Goal: Task Accomplishment & Management: Use online tool/utility

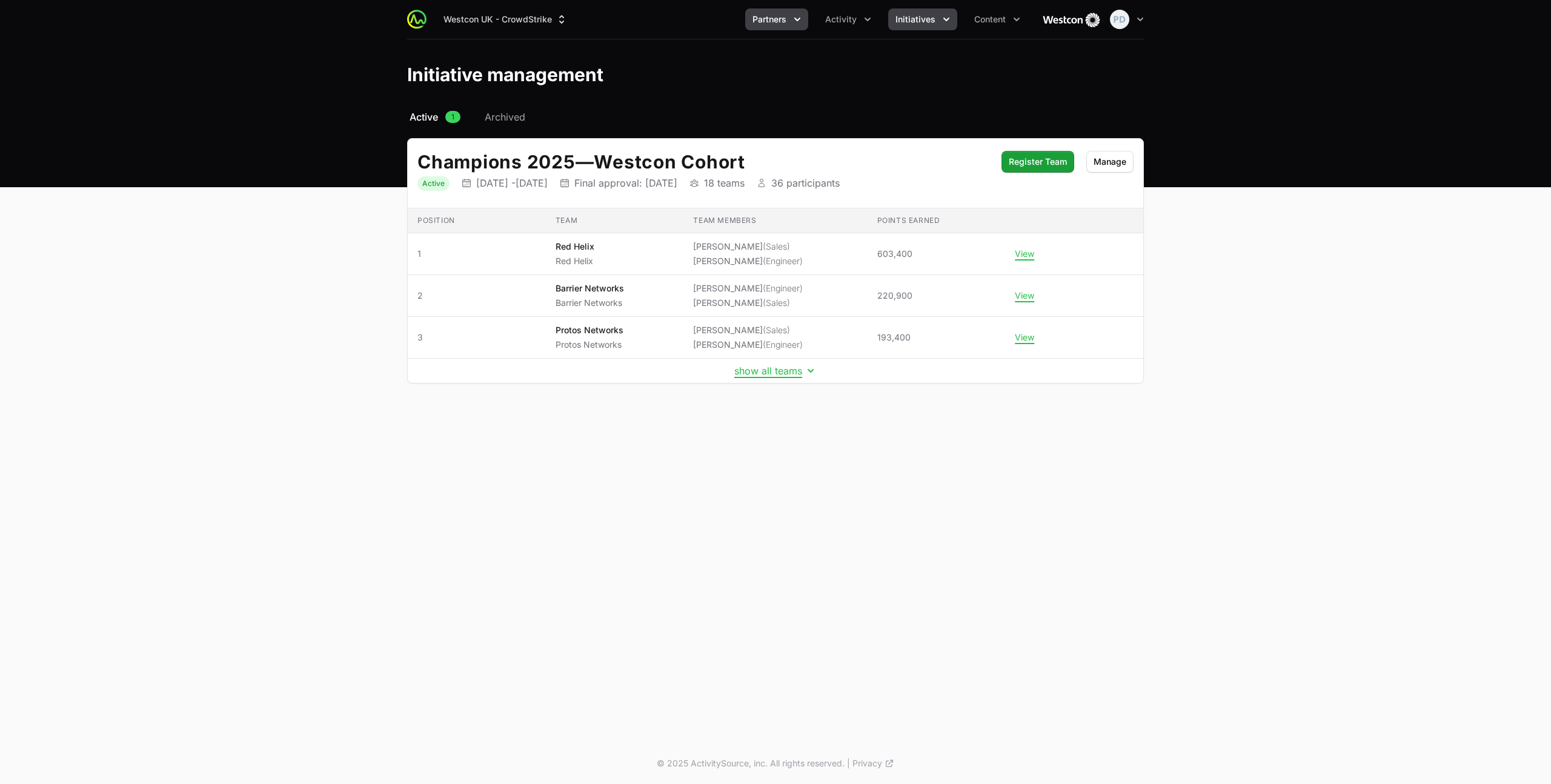
click at [780, 24] on span "Partners" at bounding box center [769, 19] width 34 height 12
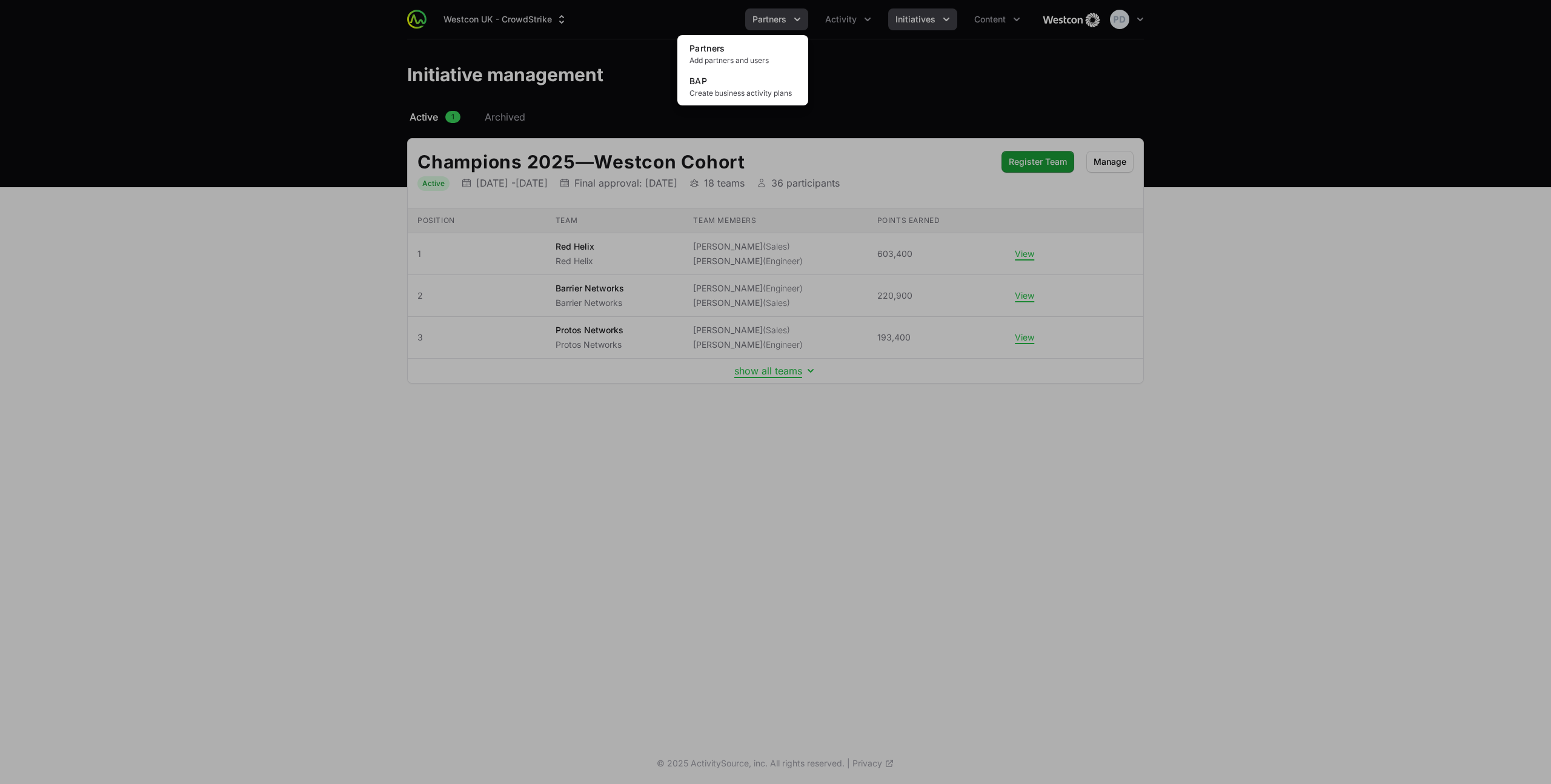
click at [780, 24] on div "Partners menu" at bounding box center [775, 392] width 1551 height 784
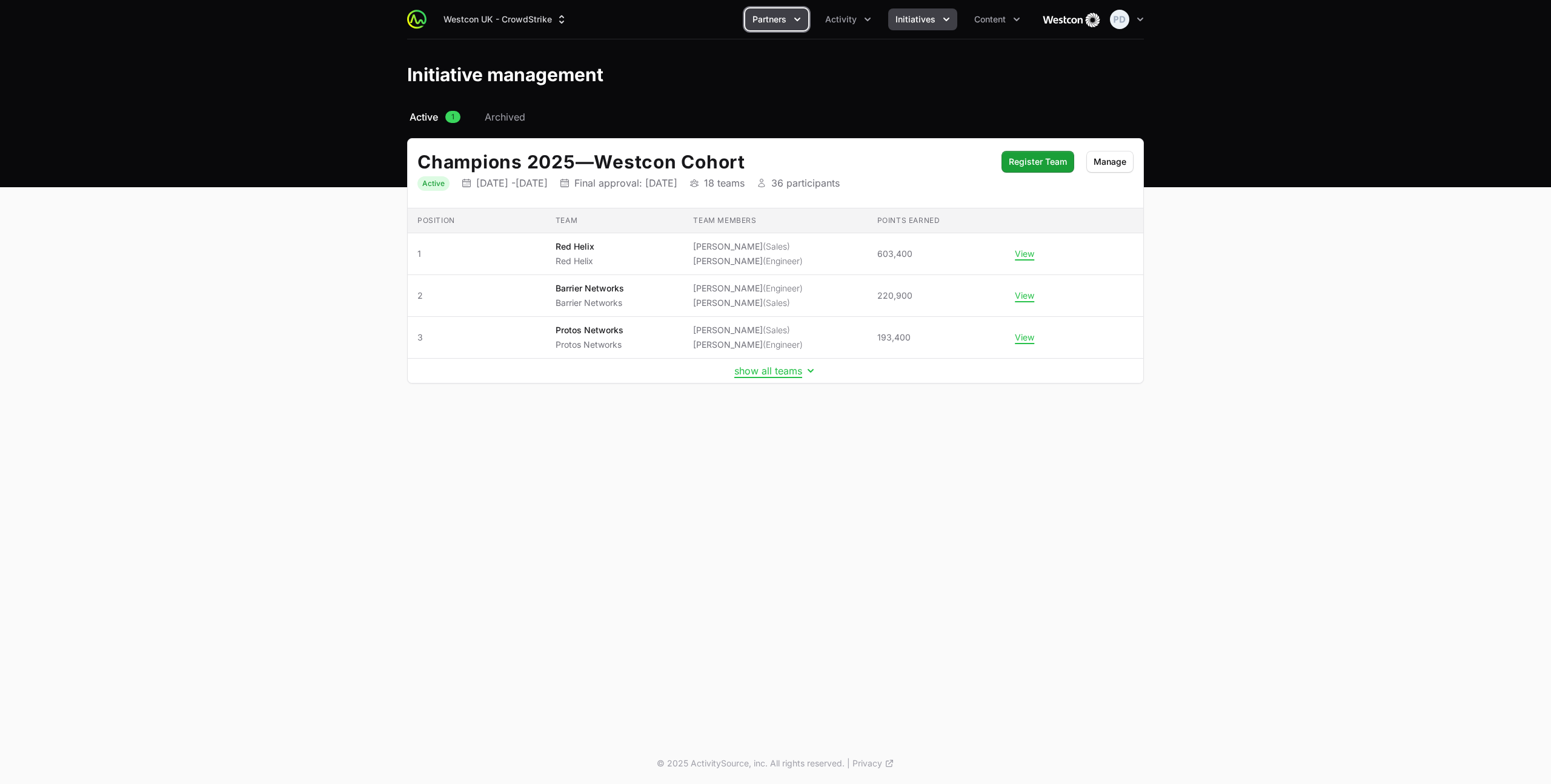
click at [807, 23] on button "Partners" at bounding box center [776, 19] width 63 height 22
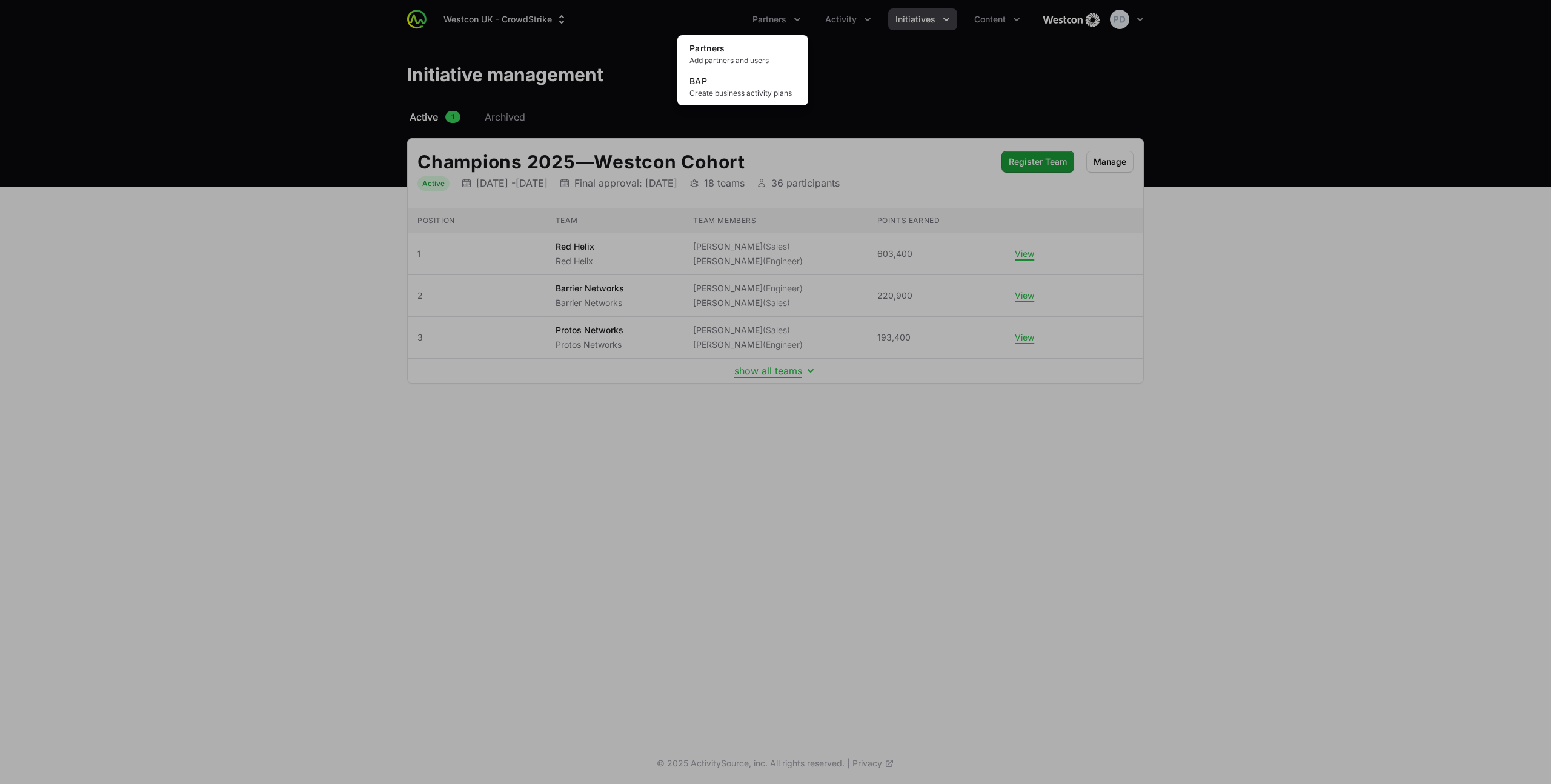
click at [824, 23] on div "Partners menu" at bounding box center [775, 392] width 1551 height 784
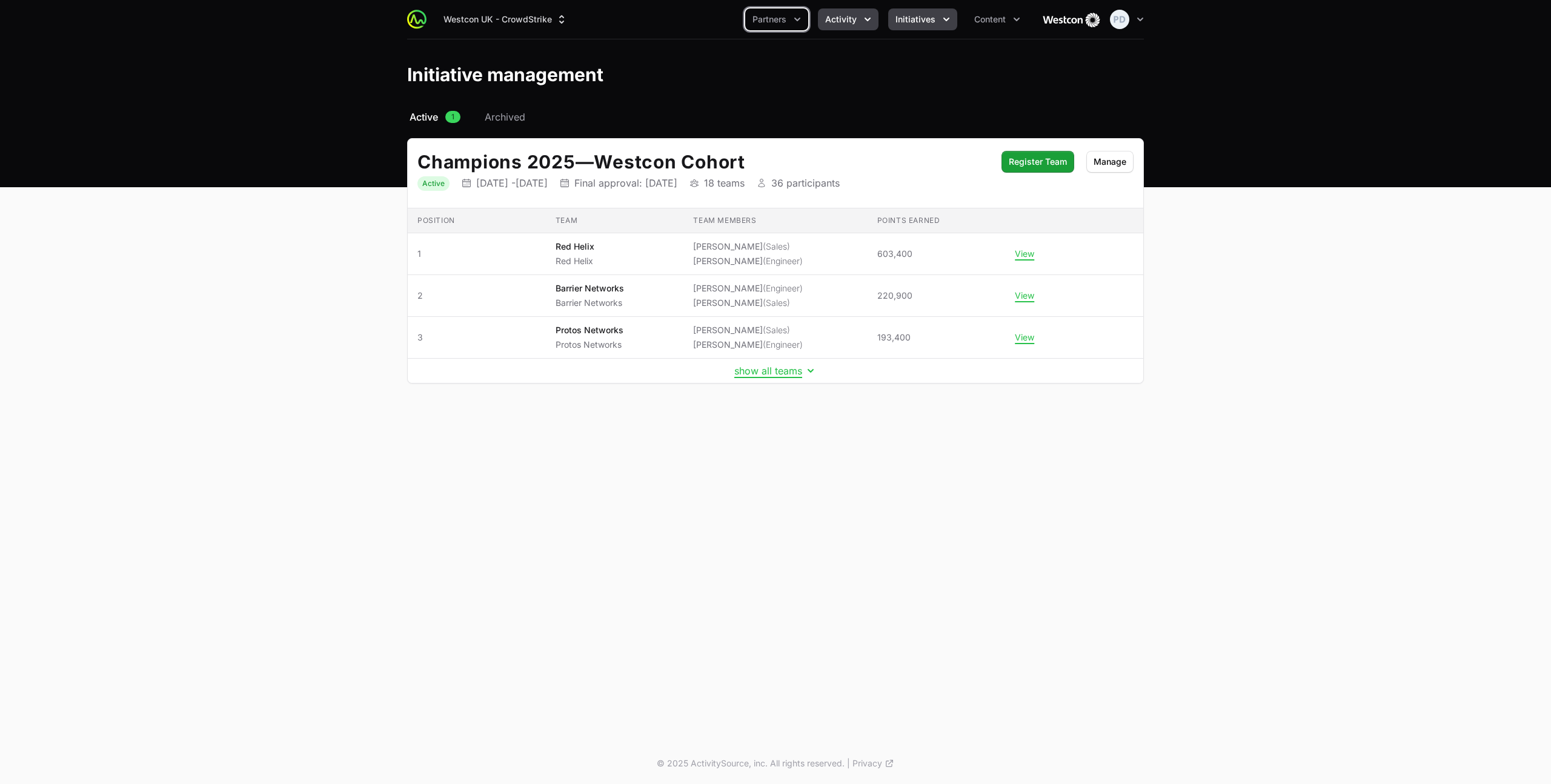
click at [845, 23] on span "Activity" at bounding box center [840, 19] width 32 height 12
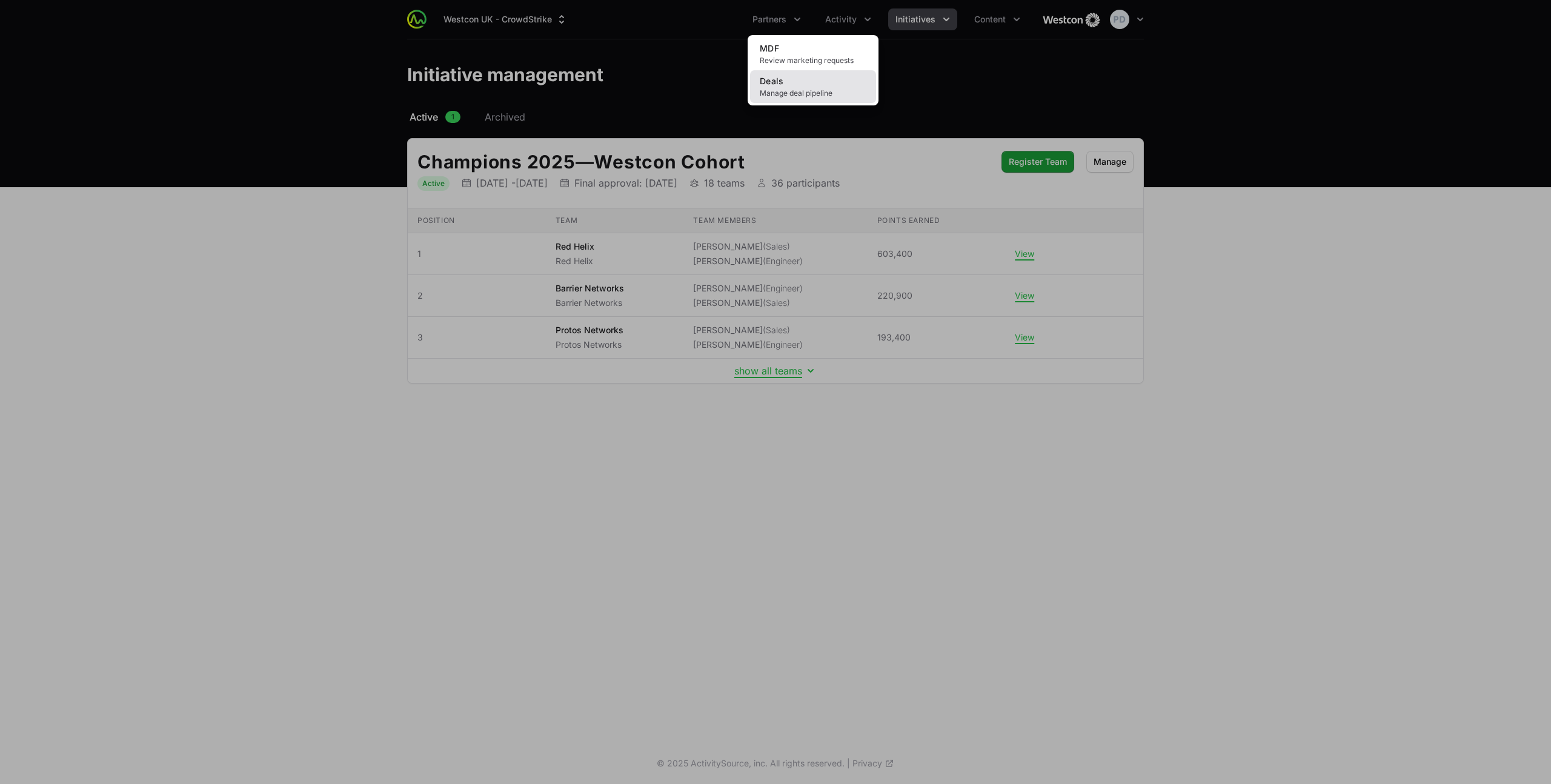
click at [802, 84] on link "Deals Manage deal pipeline" at bounding box center [813, 86] width 126 height 33
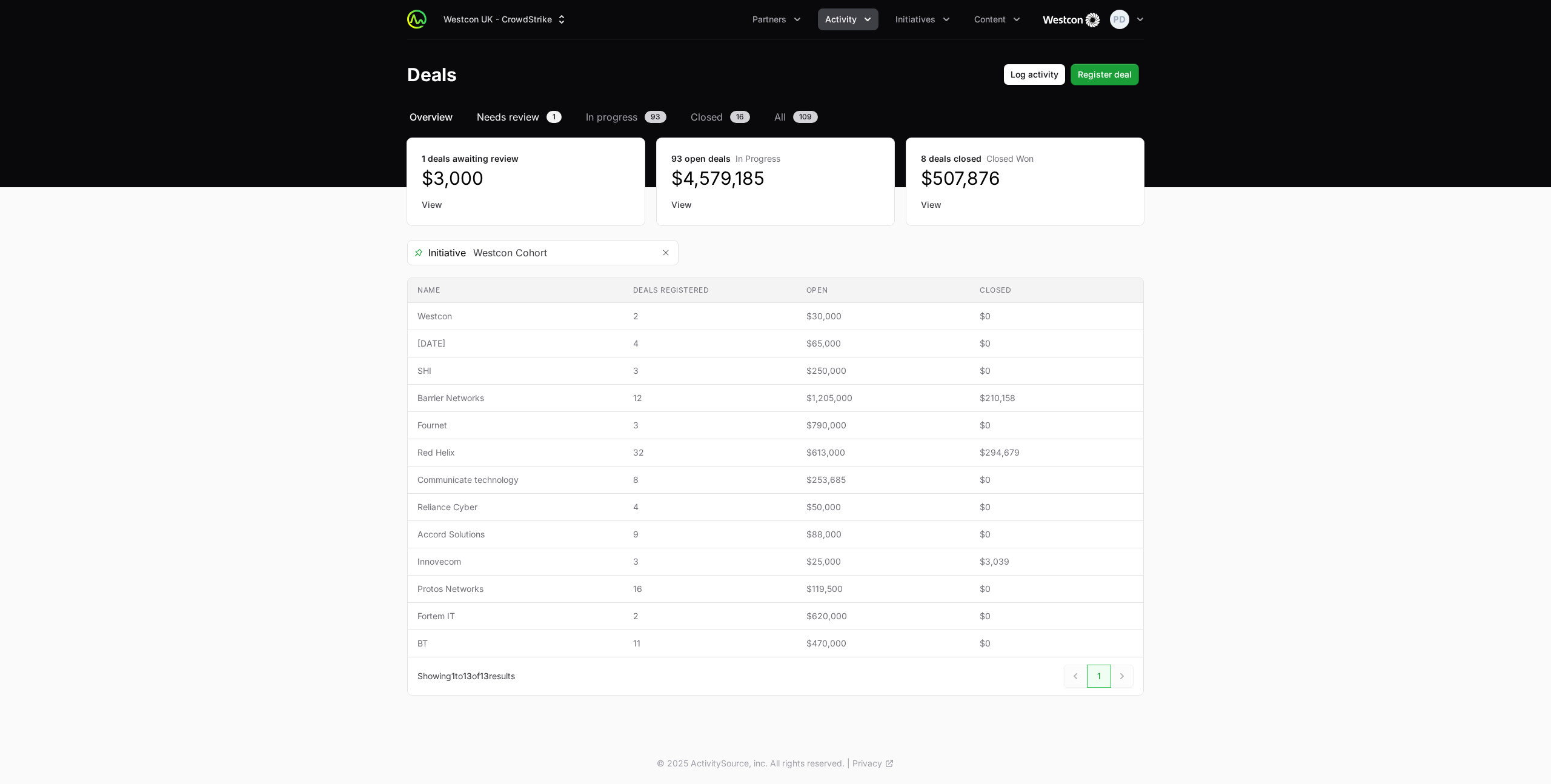
click at [538, 117] on span "Needs review" at bounding box center [508, 117] width 63 height 15
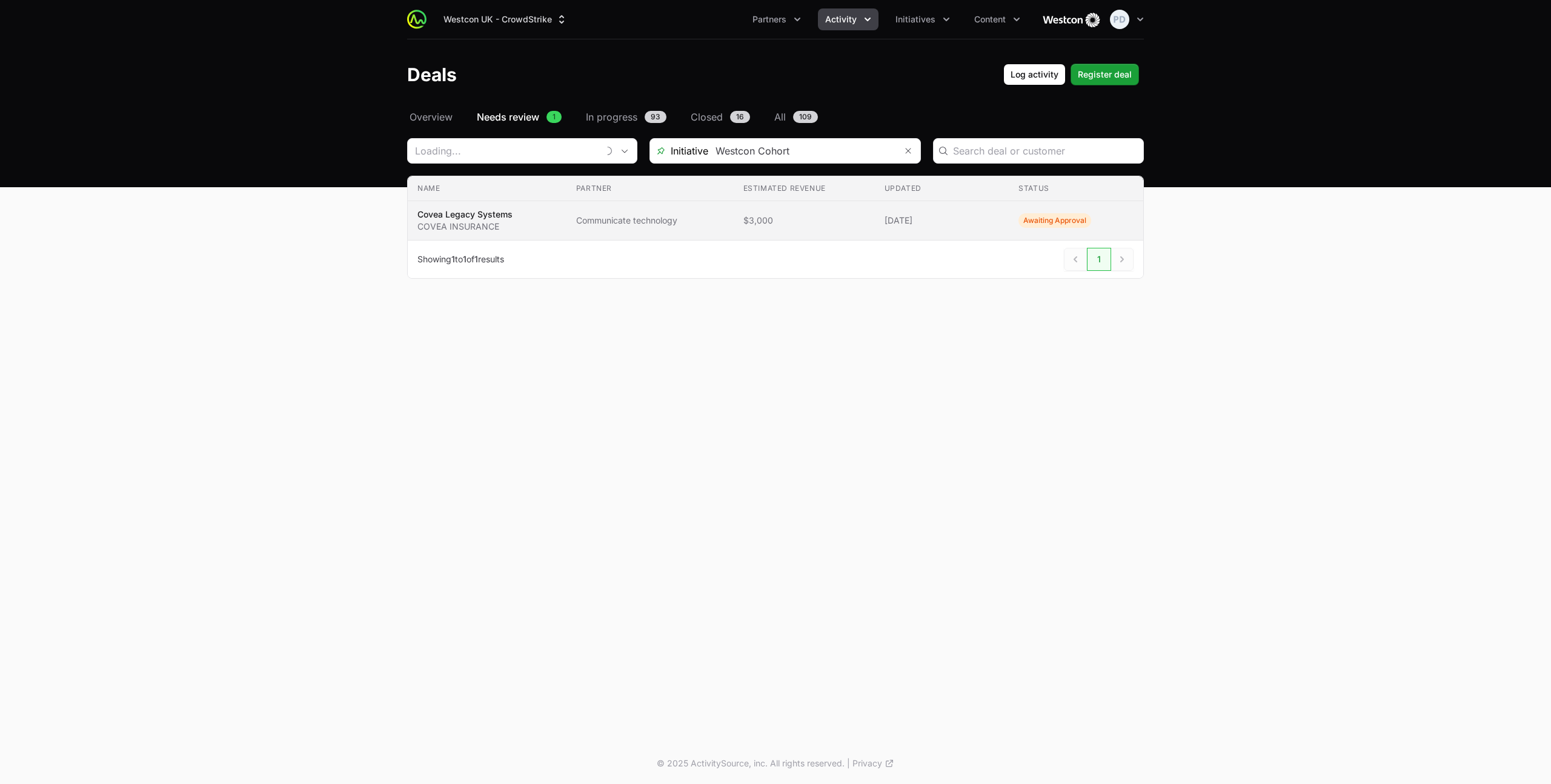
click at [514, 227] on span "Covea Legacy Systems COVEA INSURANCE" at bounding box center [487, 220] width 139 height 24
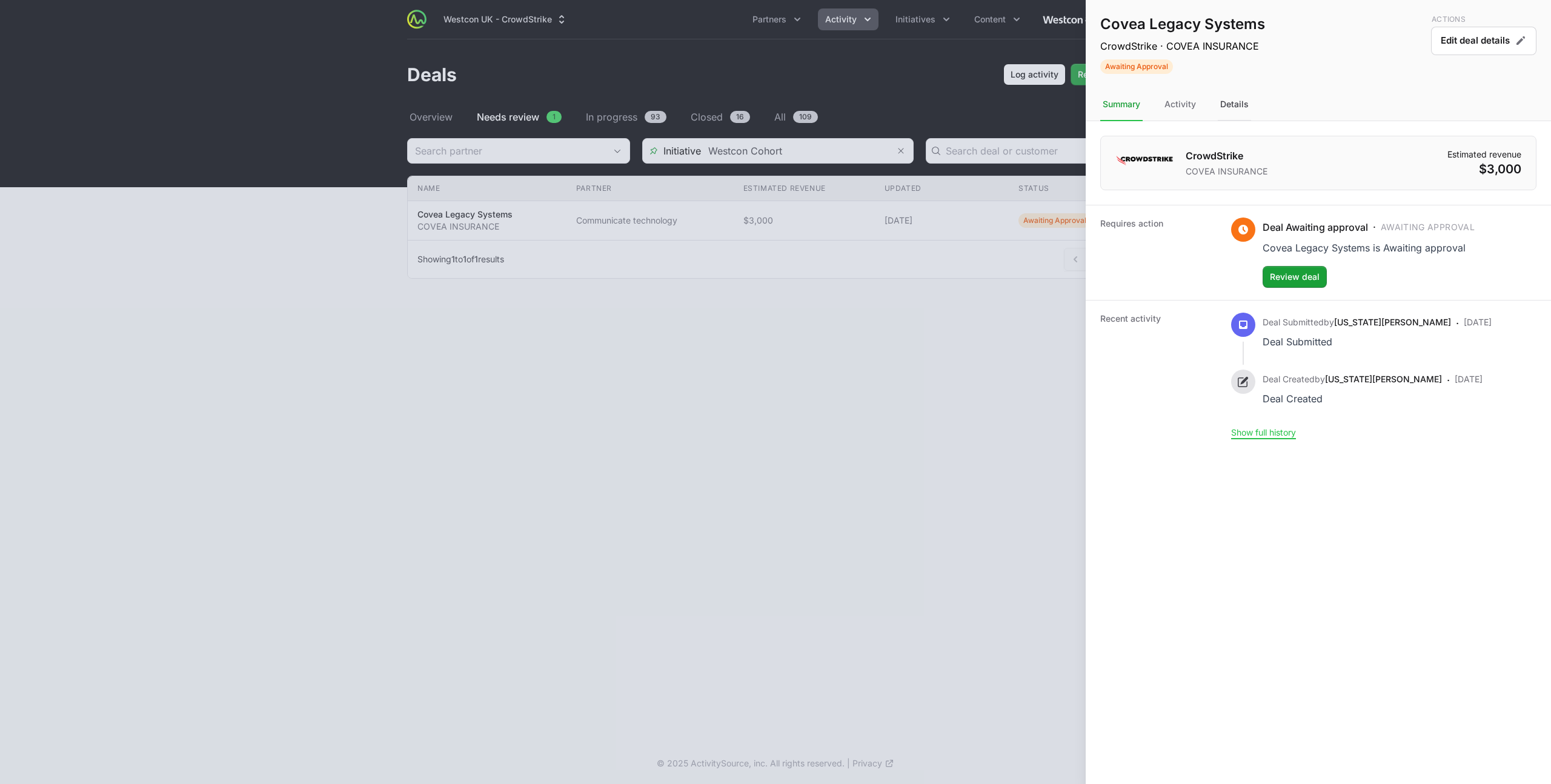
click at [1226, 107] on div "Details" at bounding box center [1235, 104] width 34 height 33
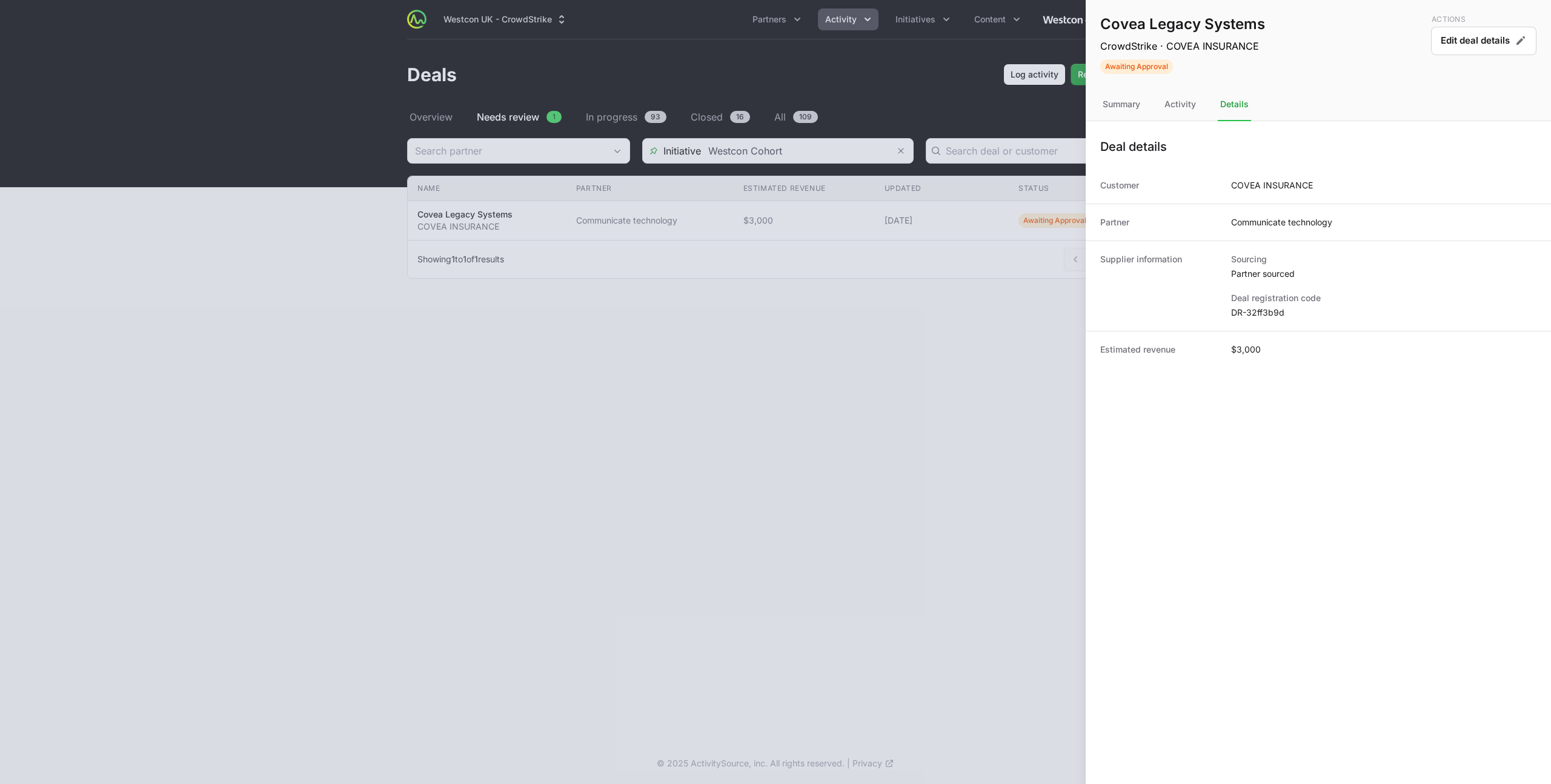
drag, startPoint x: 1278, startPoint y: 311, endPoint x: 1231, endPoint y: 316, distance: 47.3
click at [1231, 316] on dd "DR-32ff3b9d" at bounding box center [1383, 312] width 305 height 12
copy dd "DR-32ff3b9d"
click at [646, 188] on div at bounding box center [775, 392] width 1551 height 784
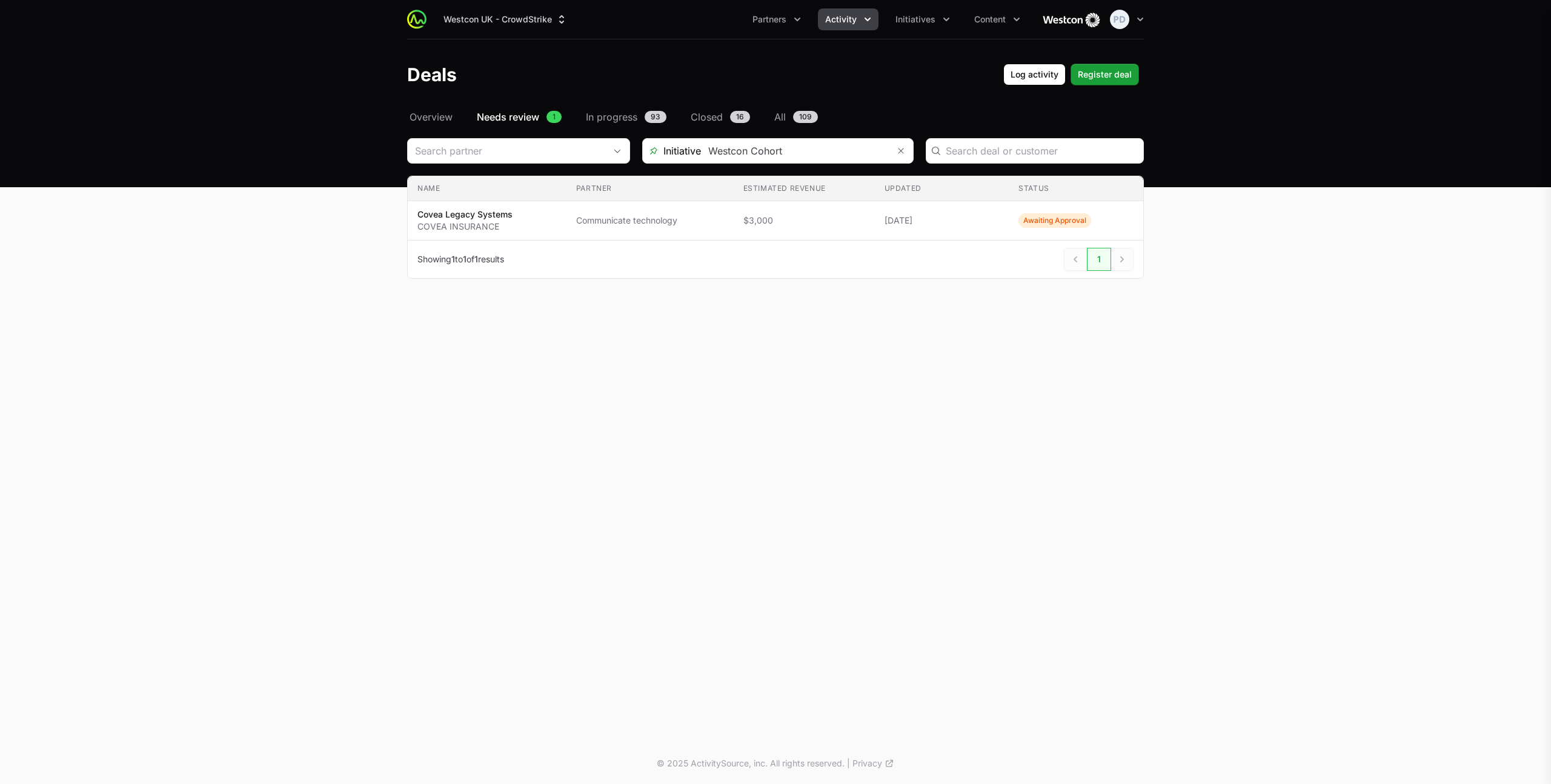
click at [854, 17] on div "Covea Legacy Systems CrowdStrike · COVEA INSURANCE Awaiting Approval Actions Ed…" at bounding box center [775, 392] width 1551 height 784
click at [854, 24] on span "Activity" at bounding box center [840, 19] width 32 height 12
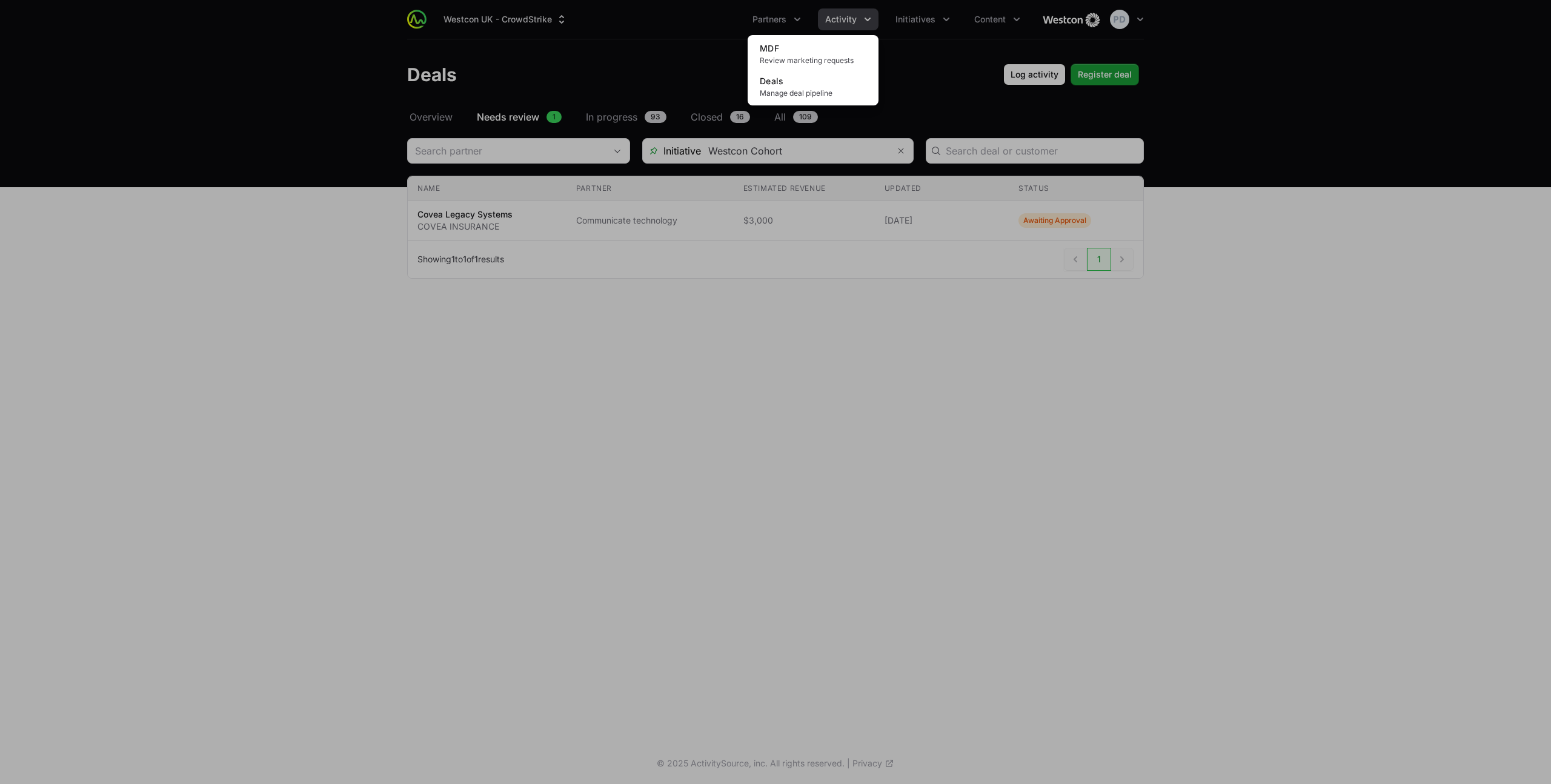
click at [916, 17] on div "Activity menu" at bounding box center [775, 392] width 1551 height 784
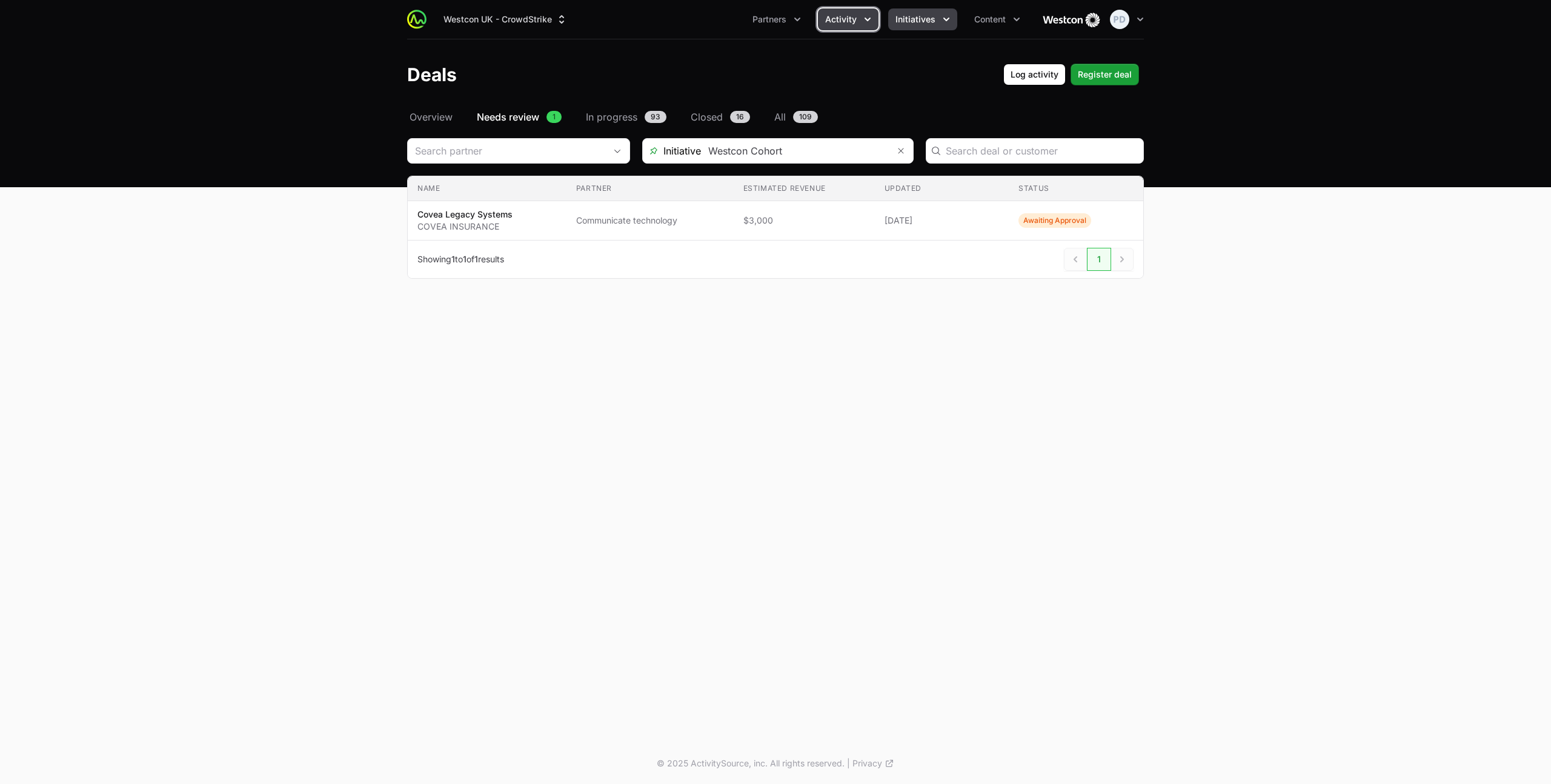
click at [931, 17] on span "Initiatives" at bounding box center [916, 19] width 40 height 12
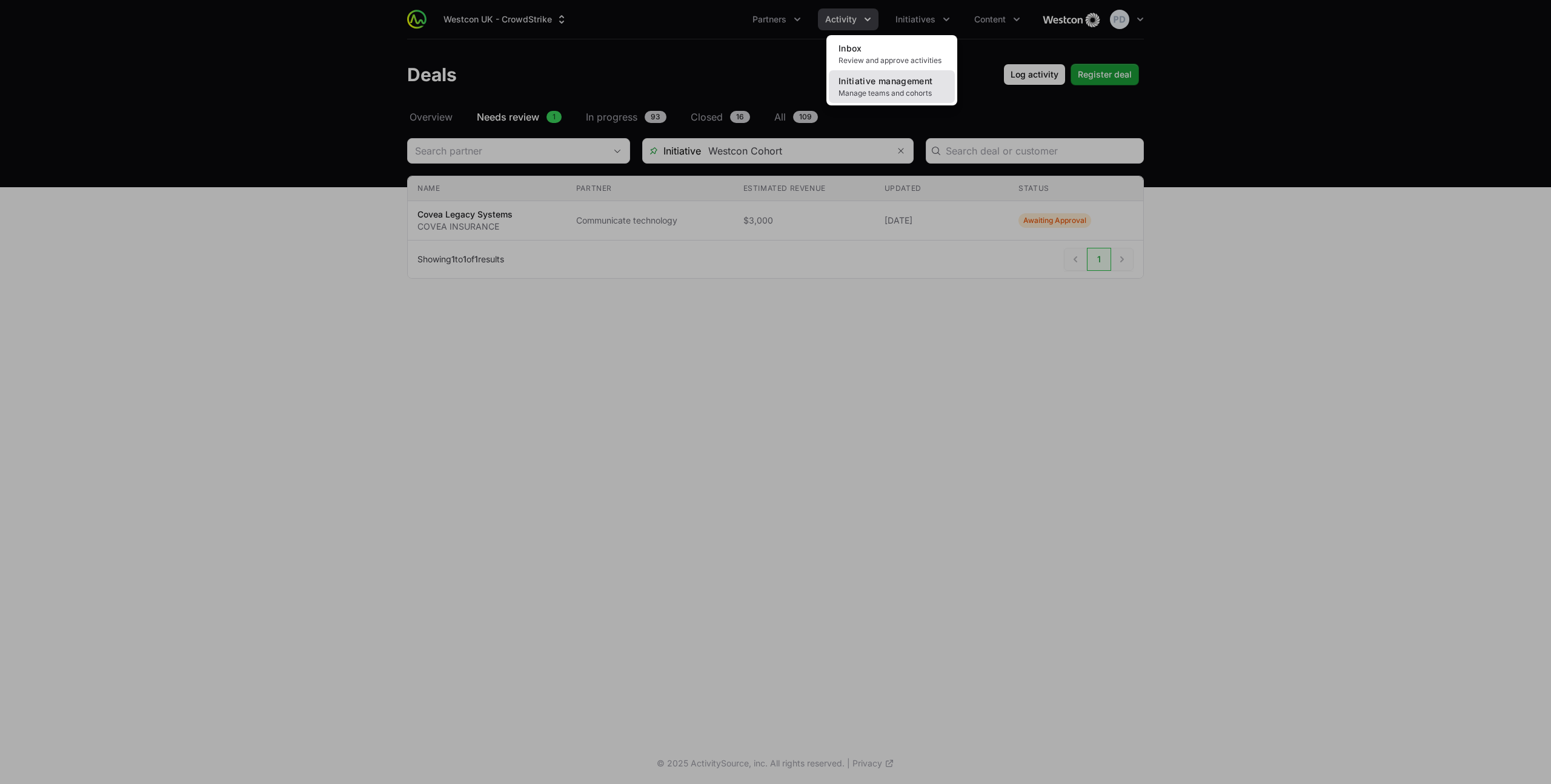
click at [888, 84] on span "Initiative management" at bounding box center [885, 81] width 94 height 10
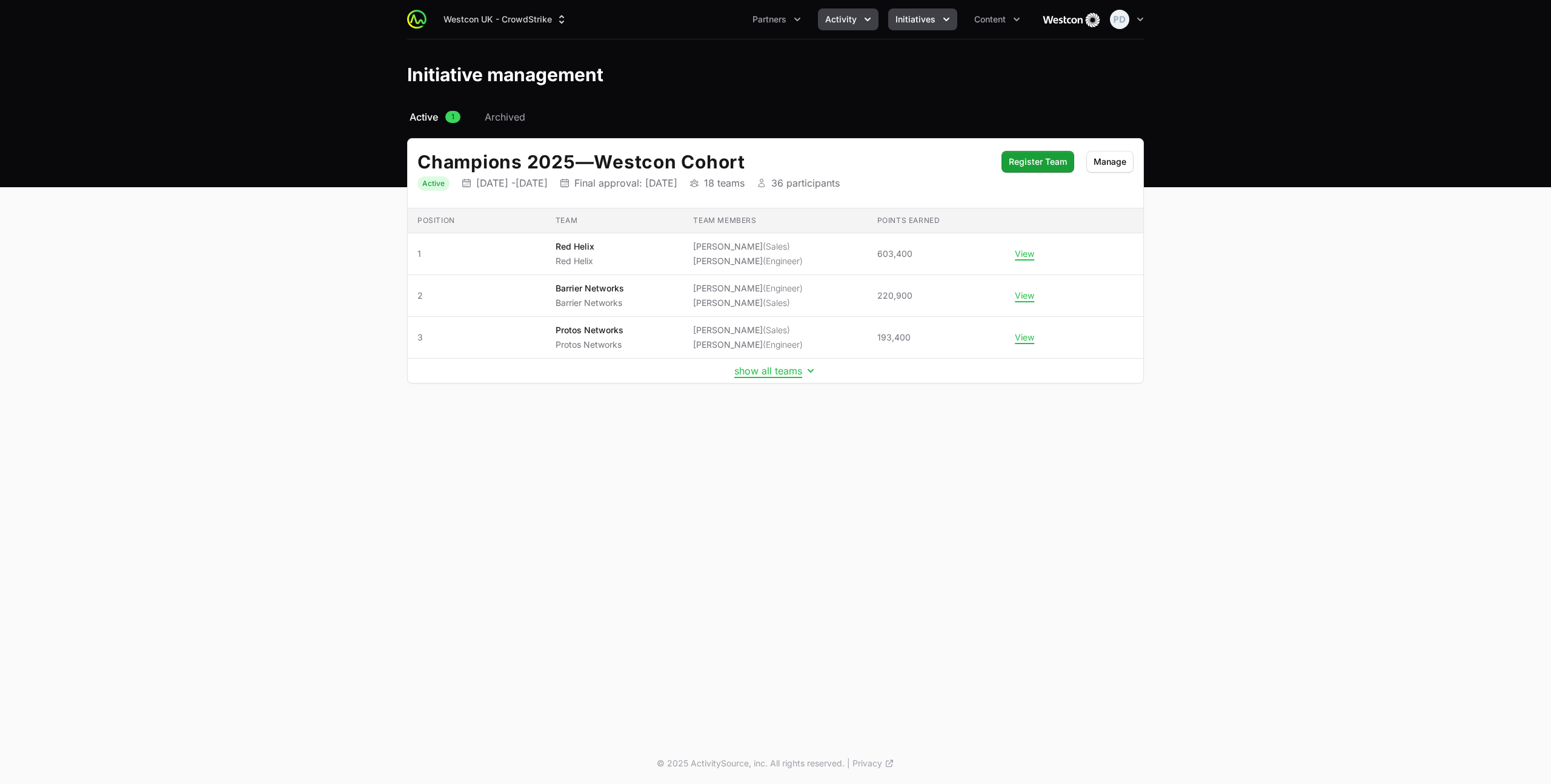
click at [865, 14] on icon "Activity menu" at bounding box center [867, 19] width 12 height 12
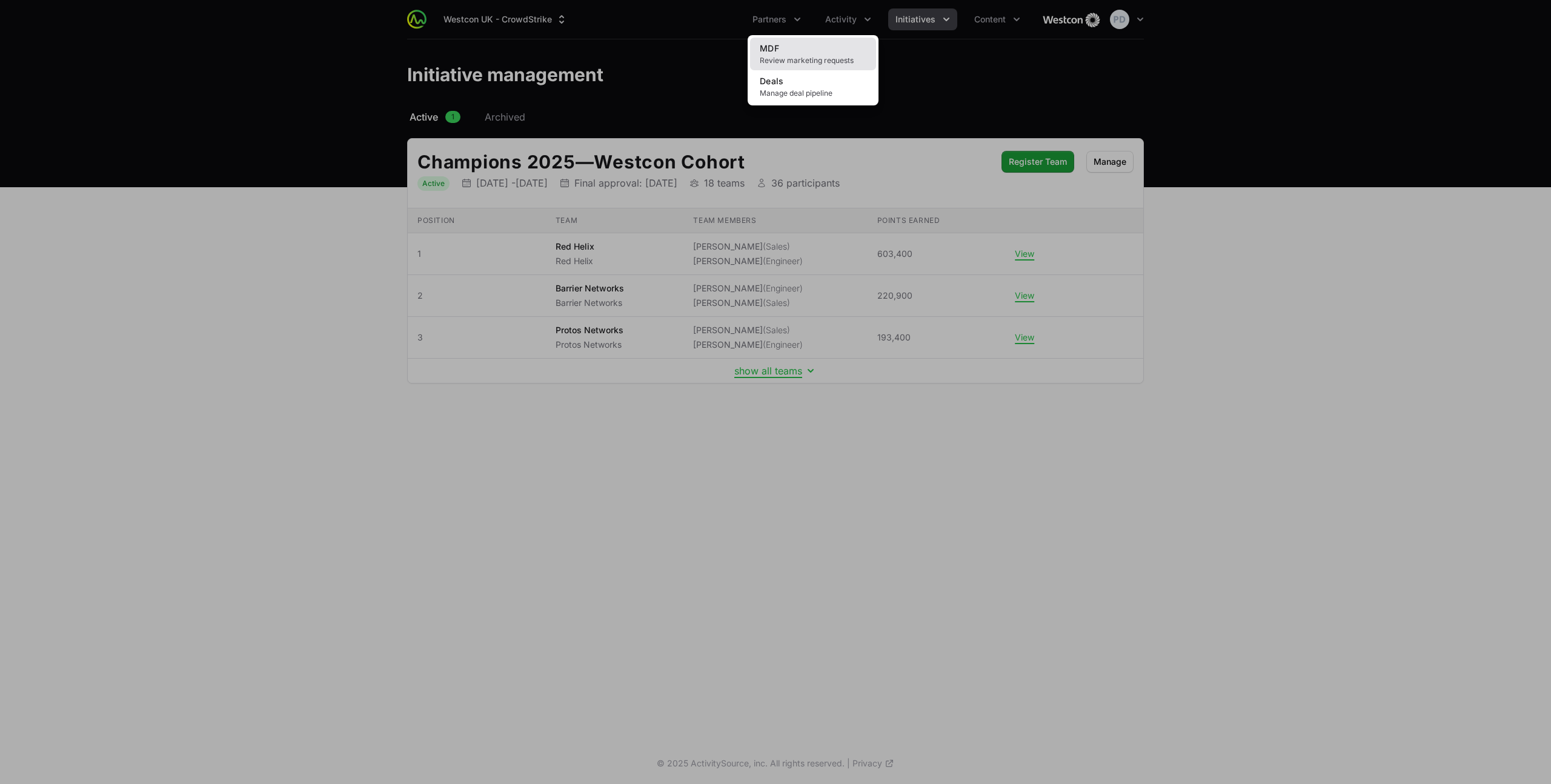
click at [833, 59] on span "Review marketing requests" at bounding box center [813, 60] width 106 height 10
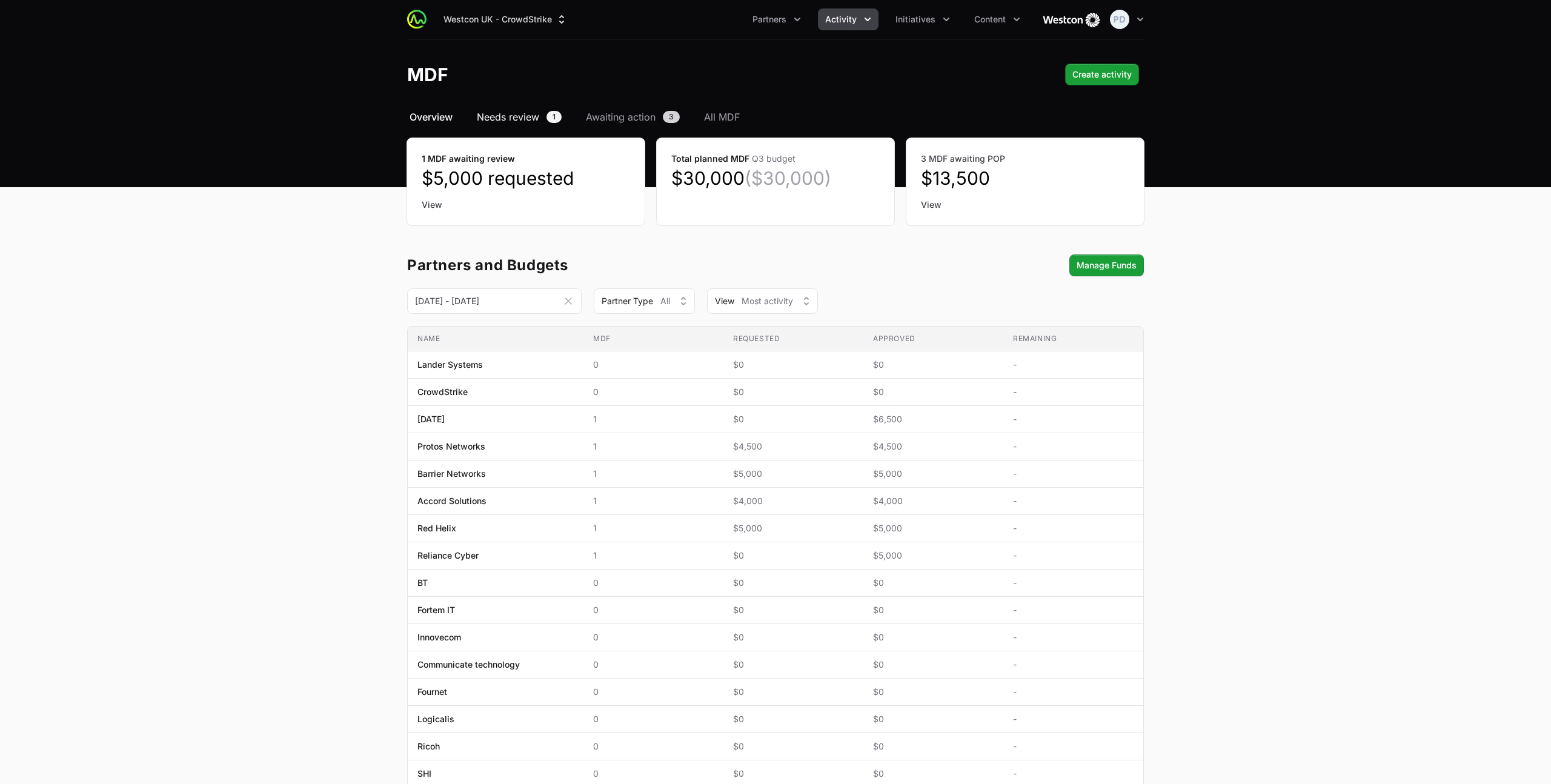
click at [516, 112] on span "Needs review" at bounding box center [508, 117] width 63 height 15
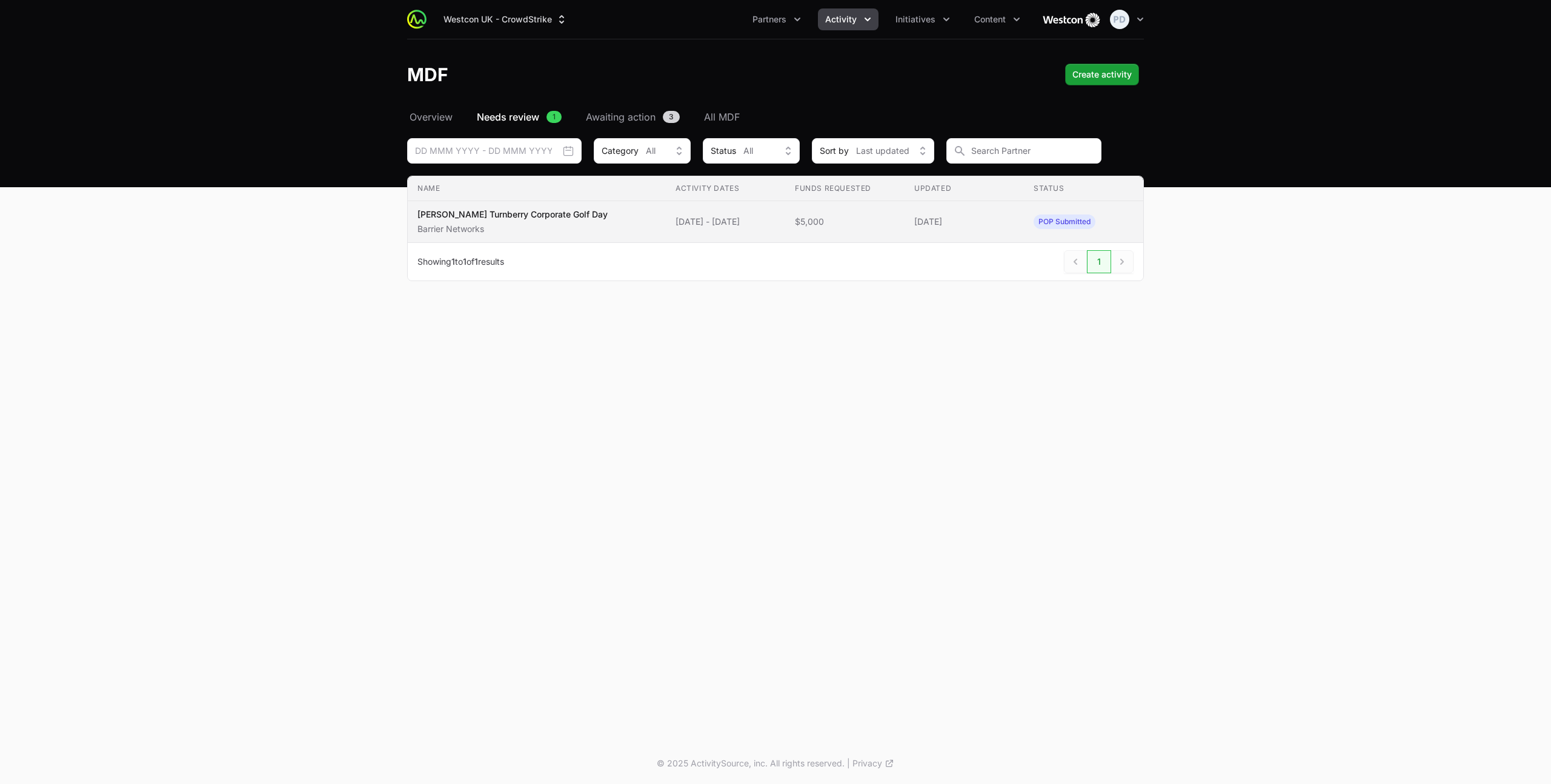
click at [612, 223] on td "Name [PERSON_NAME] Turnberry Corporate Golf Day Barrier Networks" at bounding box center [537, 222] width 258 height 42
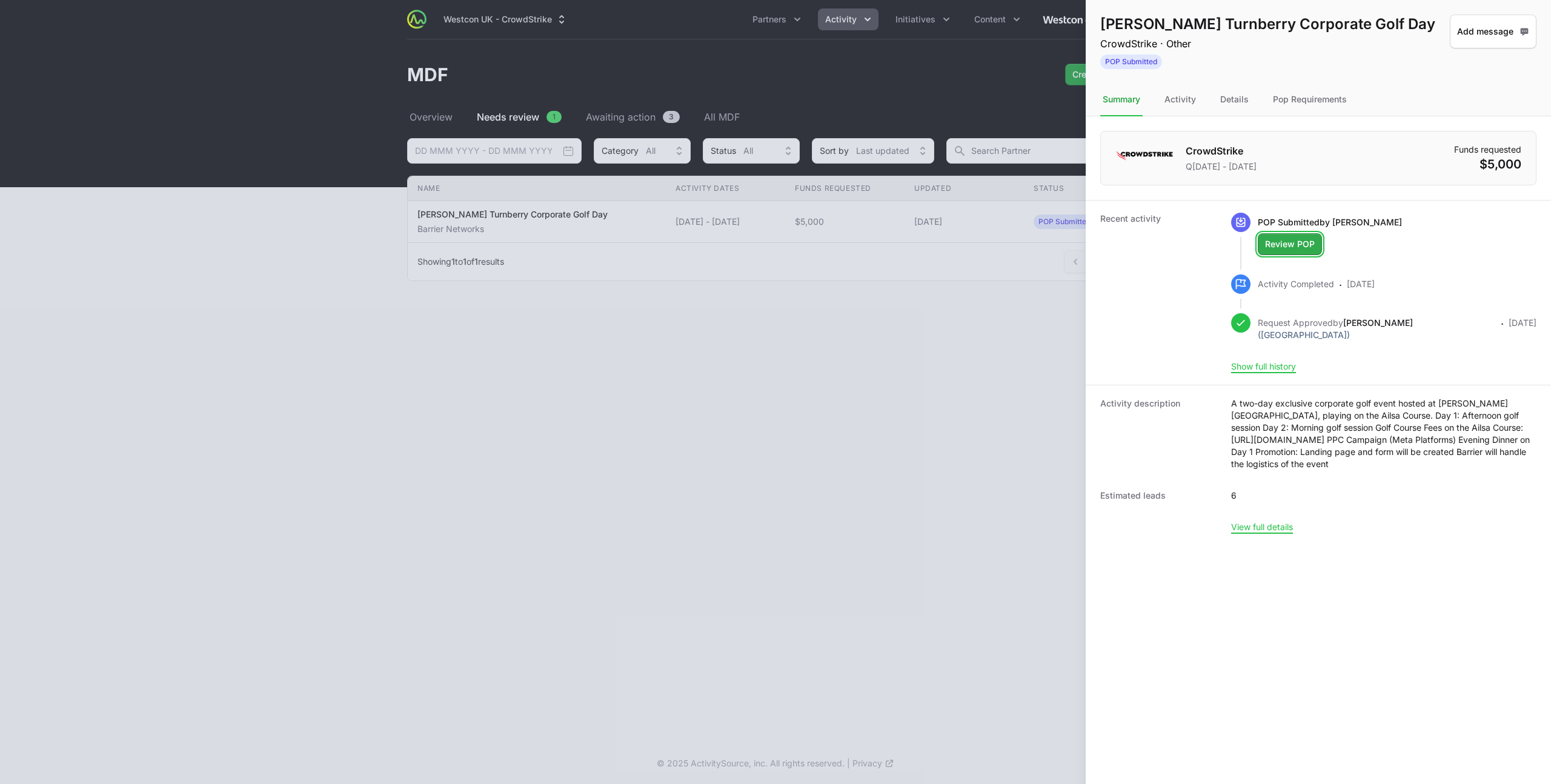
click at [1285, 248] on span "Review POP" at bounding box center [1289, 244] width 50 height 15
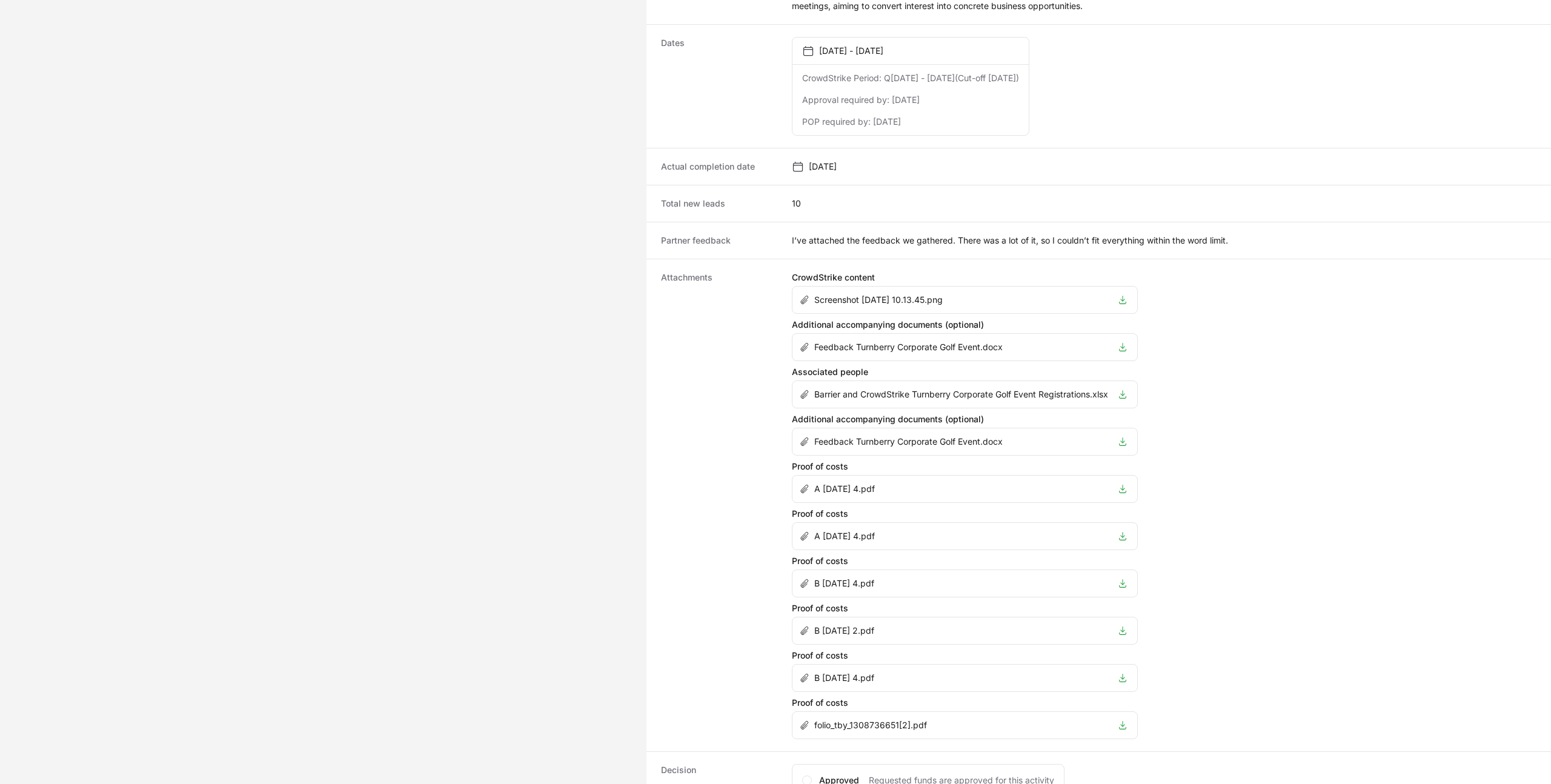
scroll to position [881, 0]
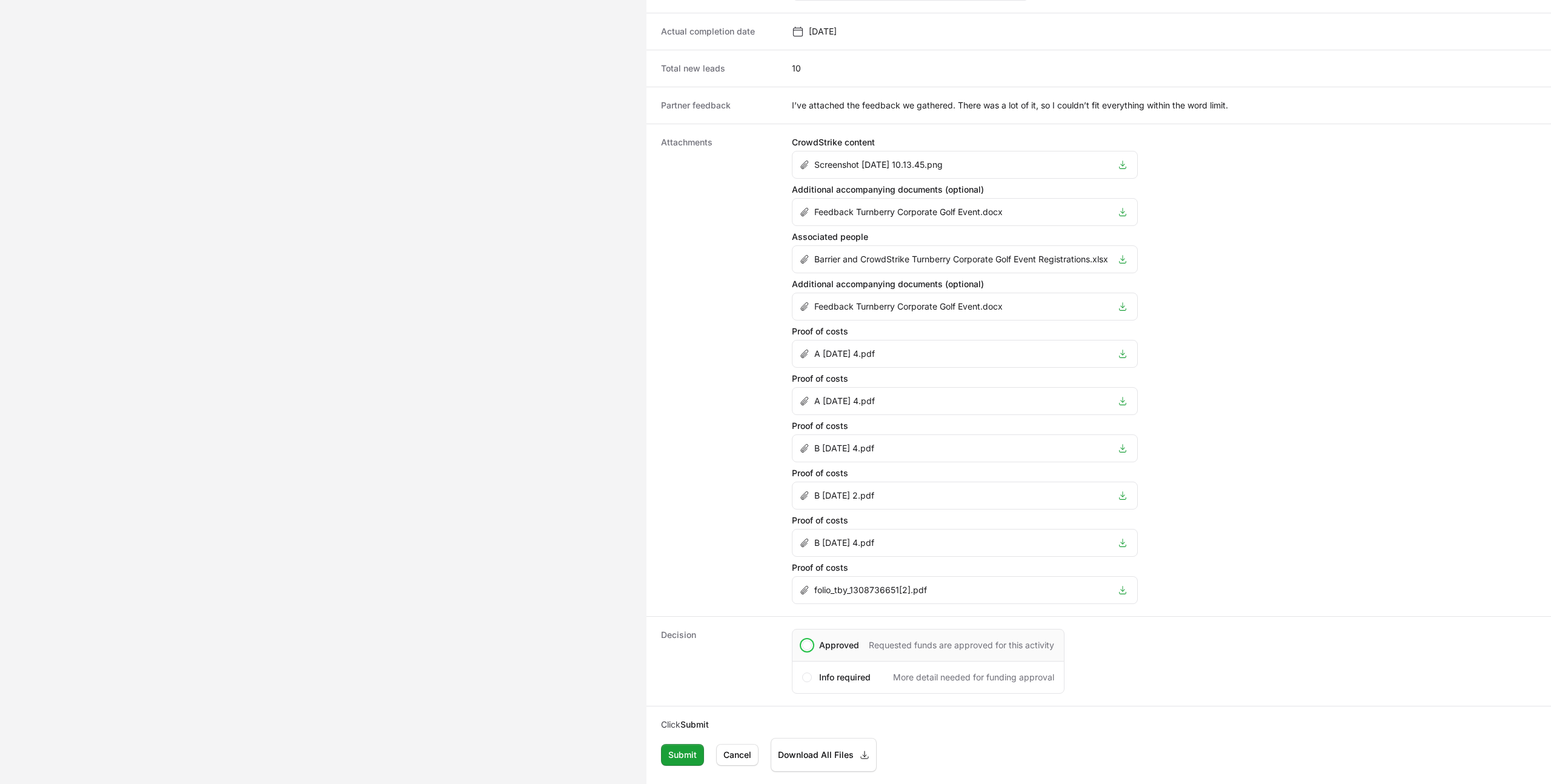
click at [820, 642] on span "Approved" at bounding box center [839, 645] width 40 height 12
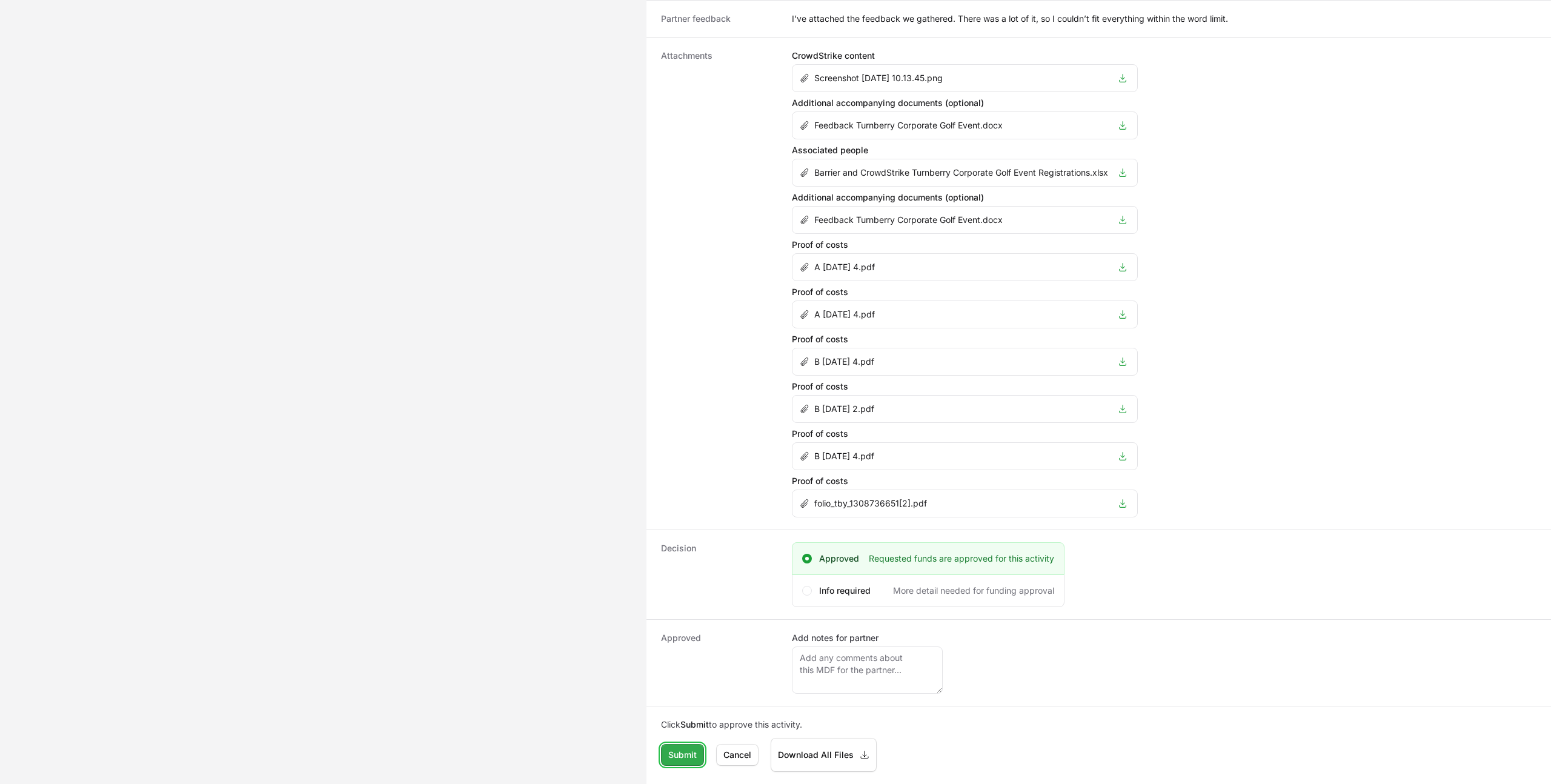
click at [686, 758] on span "Submit" at bounding box center [682, 754] width 28 height 15
